Goal: Information Seeking & Learning: Find specific fact

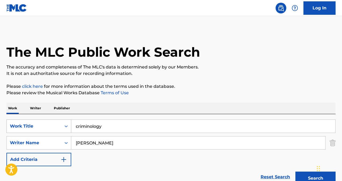
drag, startPoint x: 104, startPoint y: 127, endPoint x: 54, endPoint y: 121, distance: 50.5
click at [54, 121] on div "SearchWithCriteria80ba2f56-ec18-4e73-b309-6d757d91ad92 Work Title criminology" at bounding box center [170, 125] width 329 height 13
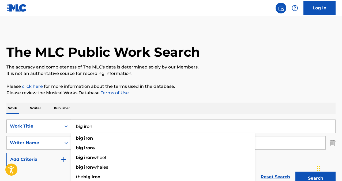
type input "big iron"
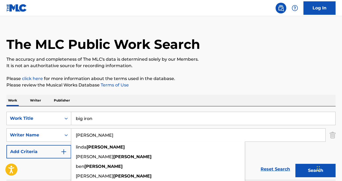
scroll to position [39, 0]
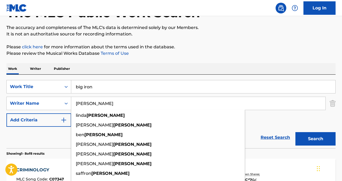
type input "[PERSON_NAME]"
click at [325, 139] on button "Search" at bounding box center [316, 138] width 40 height 13
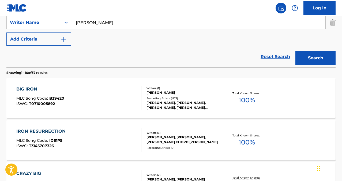
scroll to position [125, 0]
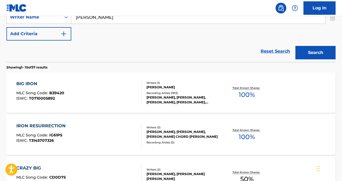
click at [30, 82] on div "BIG IRON" at bounding box center [40, 83] width 48 height 6
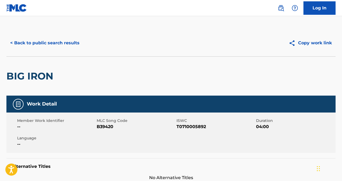
click at [40, 44] on button "< Back to public search results" at bounding box center [44, 42] width 77 height 13
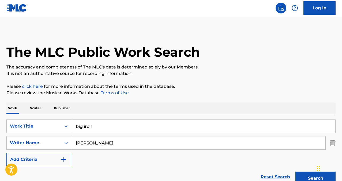
scroll to position [156, 0]
